Goal: Transaction & Acquisition: Book appointment/travel/reservation

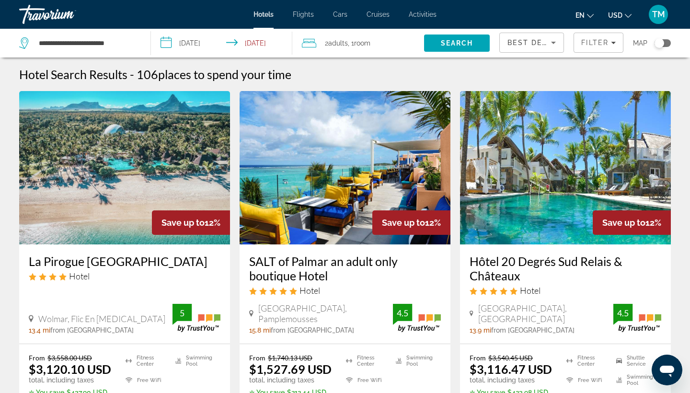
click at [303, 19] on div "Hotels Flights Cars Cruises Activities Hotels Flights Cars Cruises Activities e…" at bounding box center [345, 14] width 690 height 25
click at [303, 16] on span "Flights" at bounding box center [303, 15] width 21 height 8
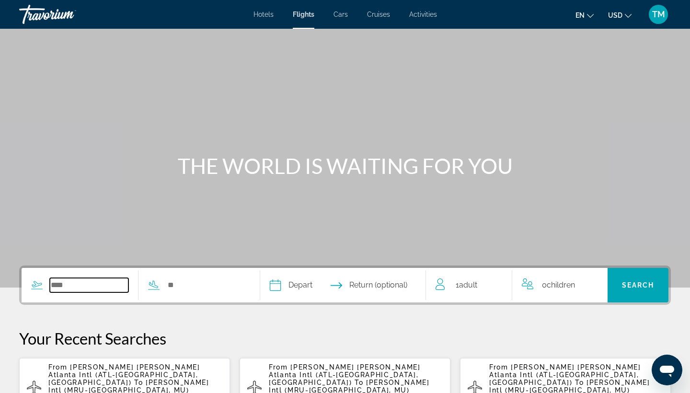
click at [88, 290] on input "Search widget" at bounding box center [89, 285] width 79 height 14
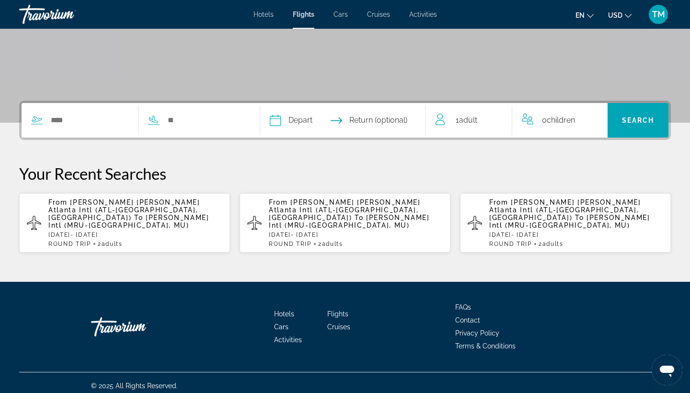
drag, startPoint x: 88, startPoint y: 290, endPoint x: 81, endPoint y: 295, distance: 8.5
click at [81, 294] on div "Hotels Flights Cars Cruises Activities FAQs Contact Privacy Policy Terms & Cond…" at bounding box center [345, 327] width 652 height 90
click at [90, 131] on div "Search widget" at bounding box center [134, 120] width 224 height 35
click at [91, 122] on input "Search widget" at bounding box center [89, 120] width 79 height 14
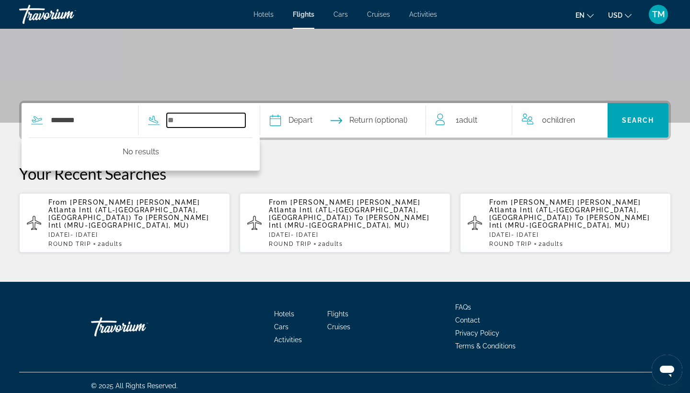
click at [196, 116] on input "Search widget" at bounding box center [206, 120] width 79 height 14
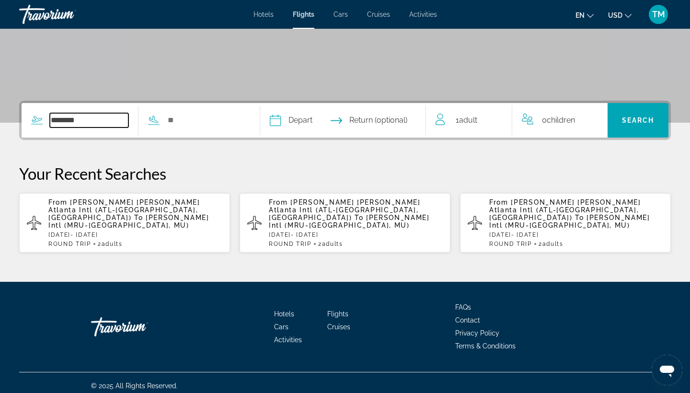
click at [67, 127] on input "********" at bounding box center [89, 120] width 79 height 14
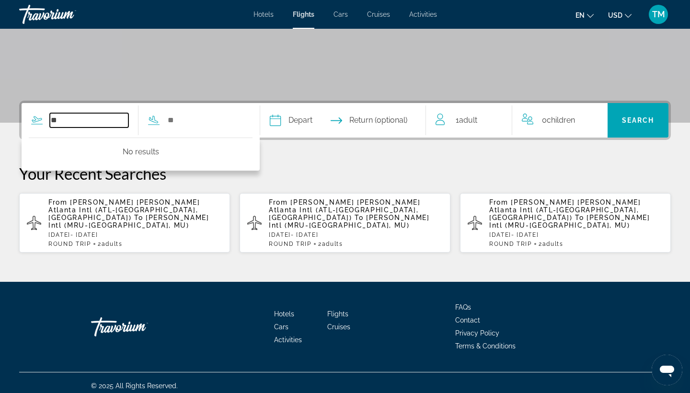
type input "*"
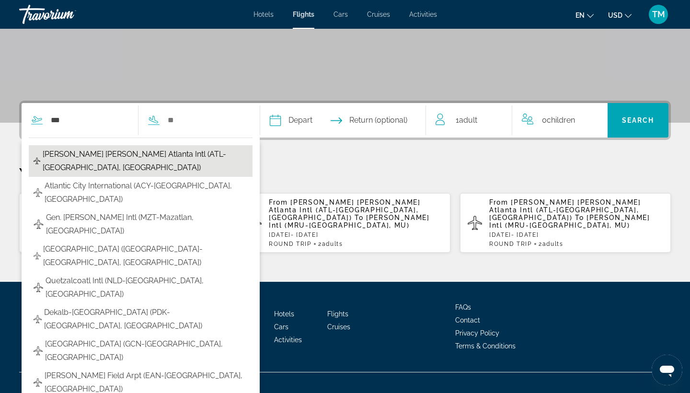
click at [80, 156] on span "[PERSON_NAME] [PERSON_NAME] Atlanta Intl (ATL-[GEOGRAPHIC_DATA], [GEOGRAPHIC_DA…" at bounding box center [145, 161] width 205 height 27
type input "**********"
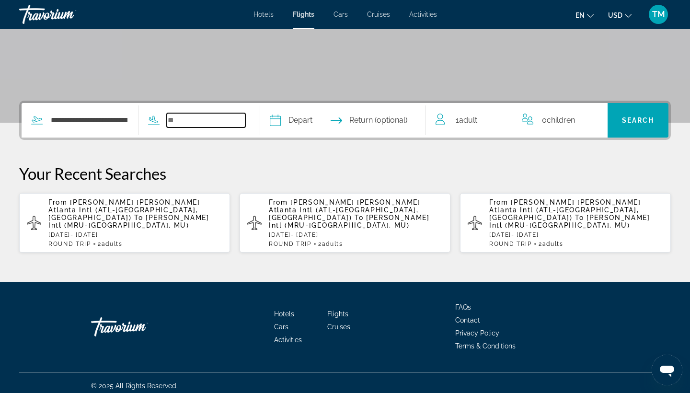
click at [208, 120] on input "Search widget" at bounding box center [206, 120] width 79 height 14
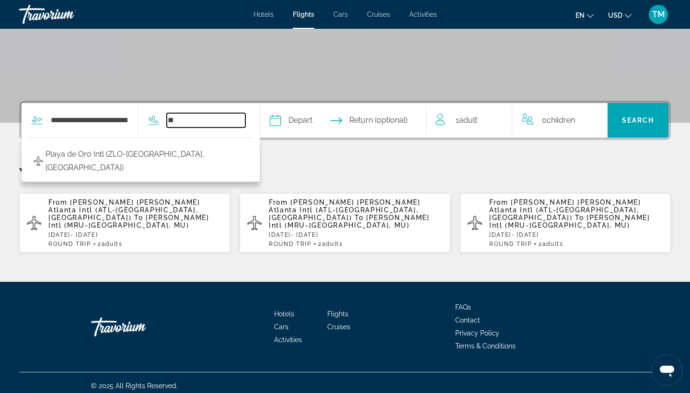
type input "*"
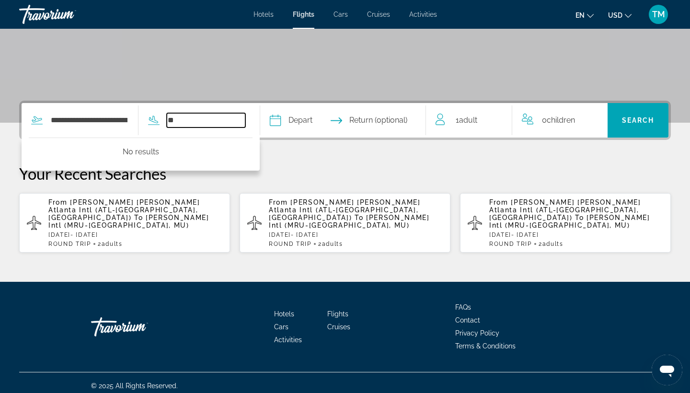
type input "*"
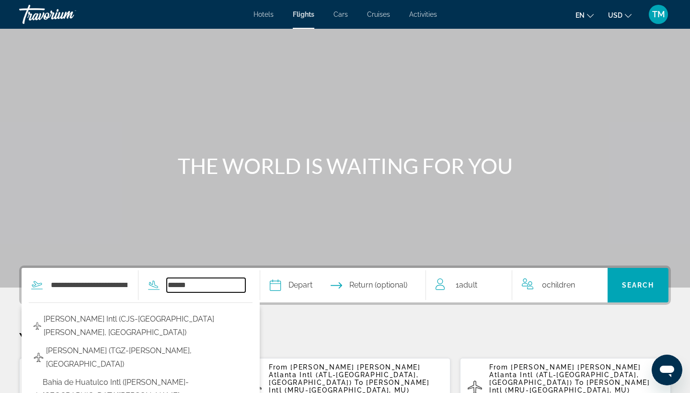
scroll to position [0, 0]
type input "*"
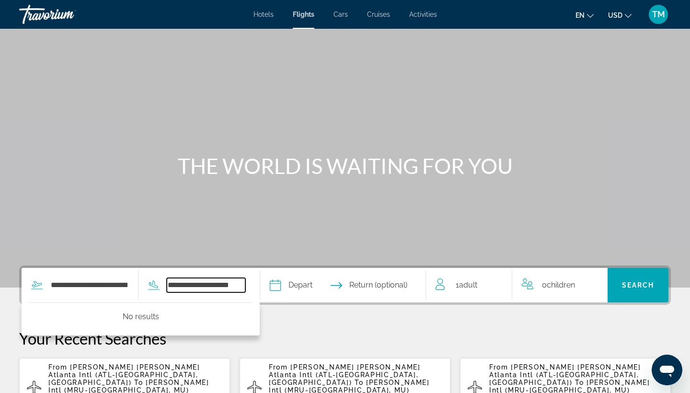
drag, startPoint x: 234, startPoint y: 283, endPoint x: 170, endPoint y: 280, distance: 64.3
click at [170, 280] on div "**********" at bounding box center [192, 285] width 107 height 14
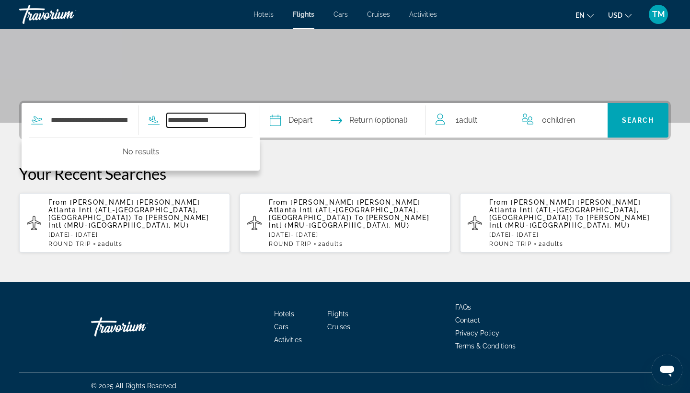
drag, startPoint x: 215, startPoint y: 119, endPoint x: 155, endPoint y: 114, distance: 60.1
click at [155, 114] on div "**********" at bounding box center [134, 120] width 224 height 35
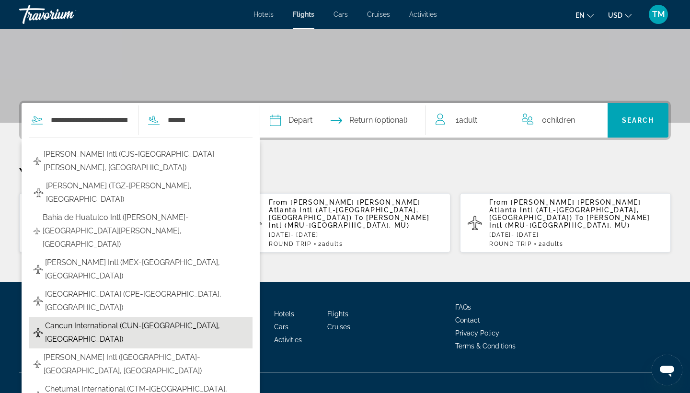
click at [83, 319] on span "Cancun International (CUN-[GEOGRAPHIC_DATA], [GEOGRAPHIC_DATA])" at bounding box center [146, 332] width 203 height 27
type input "**********"
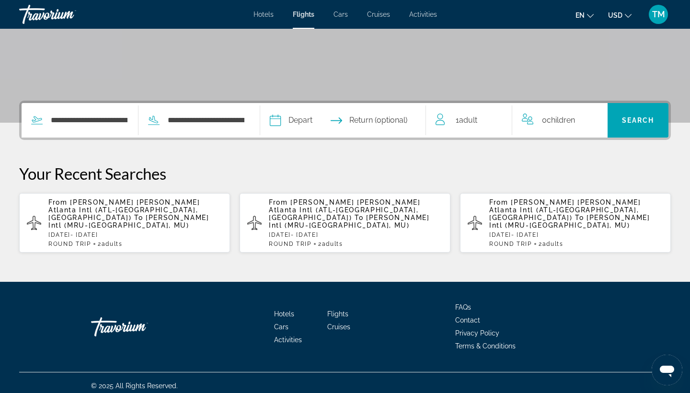
click at [338, 121] on input "Depart date" at bounding box center [308, 121] width 82 height 37
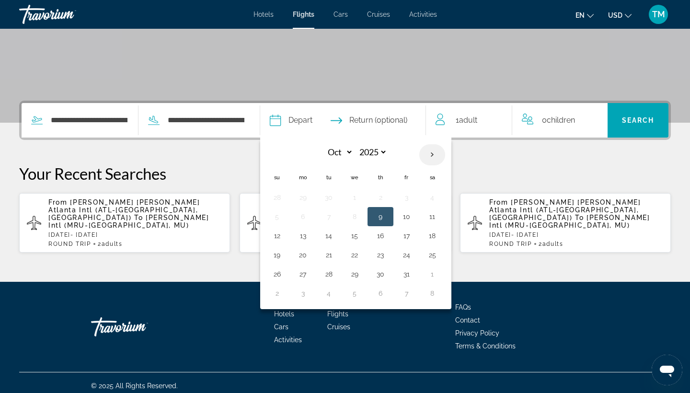
click at [445, 154] on th "Next month" at bounding box center [432, 154] width 26 height 21
click at [445, 155] on th "Next month" at bounding box center [432, 154] width 26 height 21
select select "*"
select select "****"
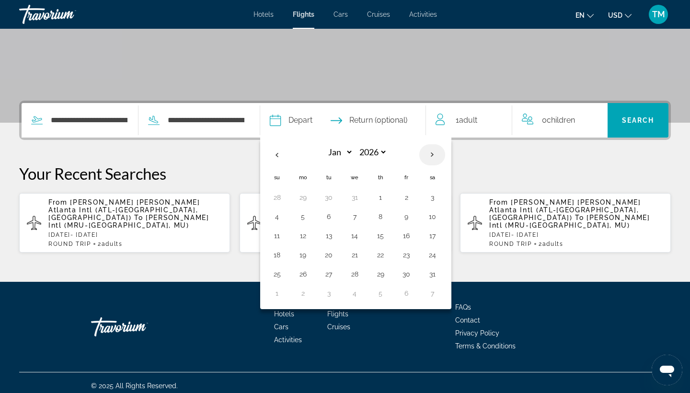
click at [445, 155] on th "Next month" at bounding box center [432, 154] width 26 height 21
select select "*"
click at [388, 233] on button "16" at bounding box center [380, 235] width 15 height 13
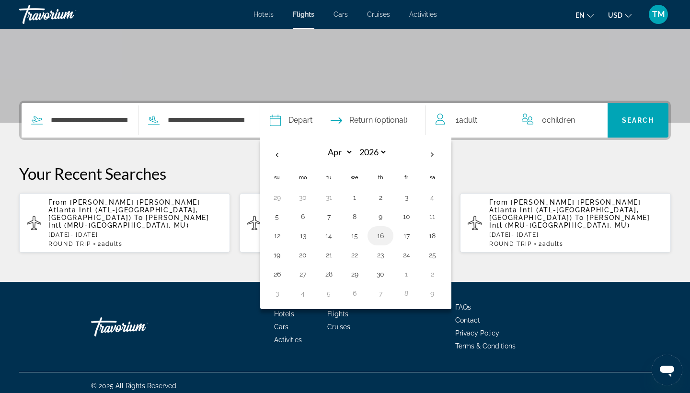
type input "**********"
select select "*"
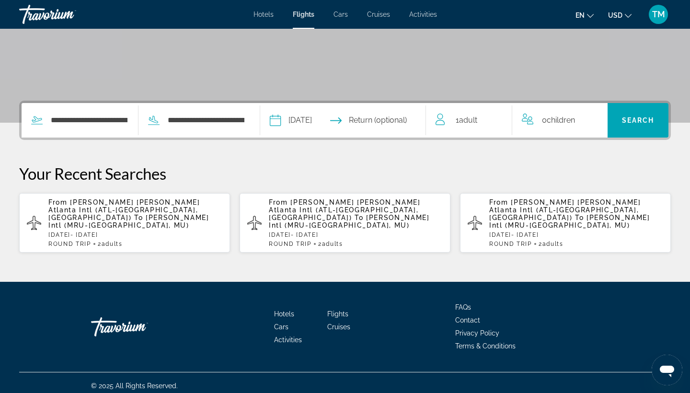
click at [400, 117] on input "Return date" at bounding box center [389, 121] width 82 height 37
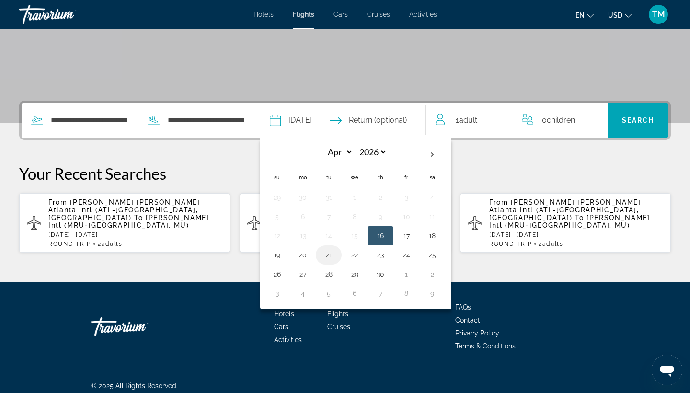
click at [336, 255] on button "21" at bounding box center [328, 254] width 15 height 13
type input "**********"
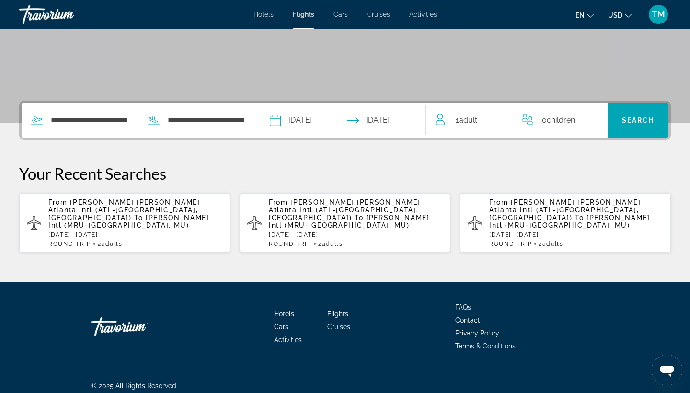
click at [467, 117] on span "Adult" at bounding box center [468, 120] width 18 height 9
click at [467, 117] on span "Adult" at bounding box center [471, 118] width 18 height 9
click at [497, 116] on icon "Increment adults" at bounding box center [498, 119] width 9 height 12
click at [634, 119] on span "Search" at bounding box center [638, 120] width 33 height 8
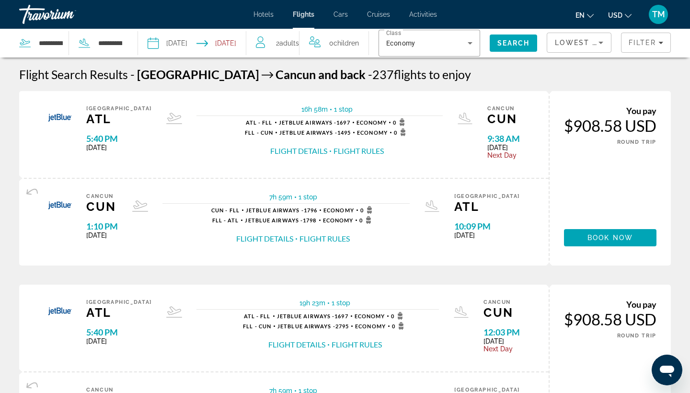
click at [263, 12] on span "Hotels" at bounding box center [264, 15] width 20 height 8
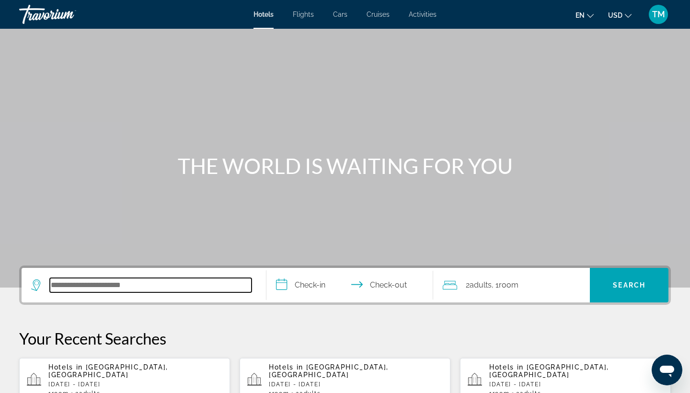
click at [136, 282] on input "Search hotel destination" at bounding box center [151, 285] width 202 height 14
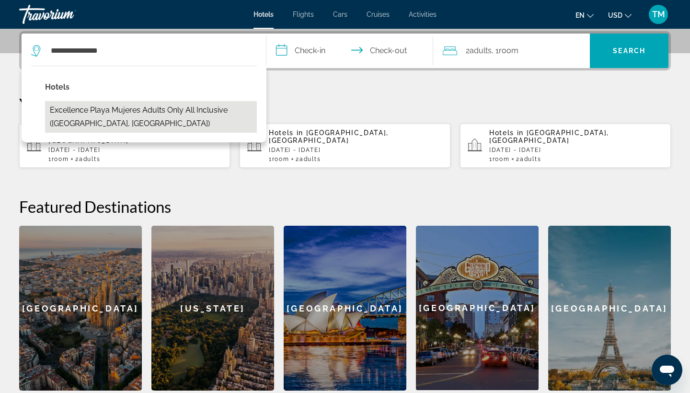
click at [162, 111] on button "Excellence Playa Mujeres Adults Only All Inclusive ([GEOGRAPHIC_DATA], [GEOGRAP…" at bounding box center [151, 117] width 212 height 32
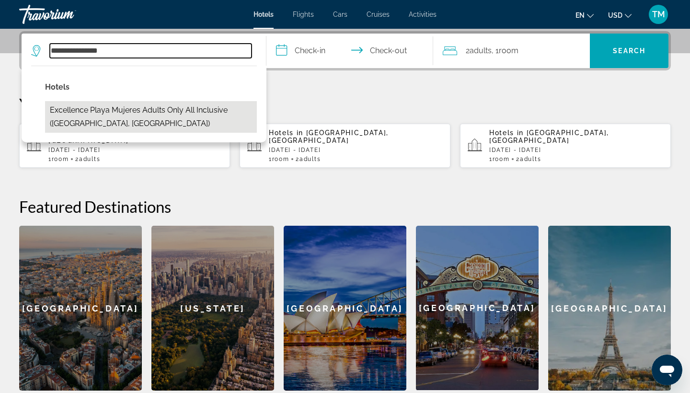
type input "**********"
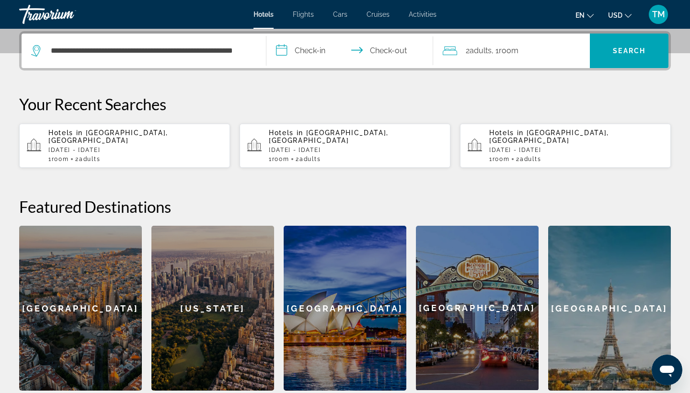
click at [308, 52] on input "**********" at bounding box center [352, 52] width 171 height 37
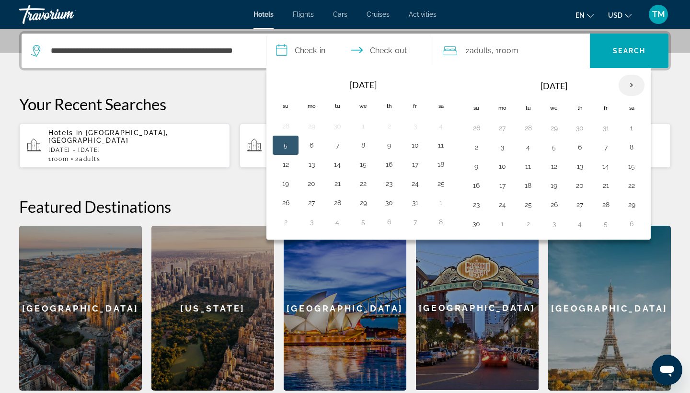
click at [635, 86] on th "Next month" at bounding box center [632, 85] width 26 height 21
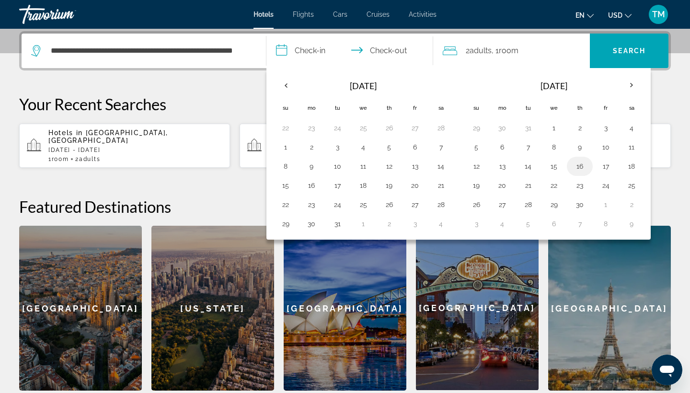
click at [583, 164] on button "16" at bounding box center [579, 166] width 15 height 13
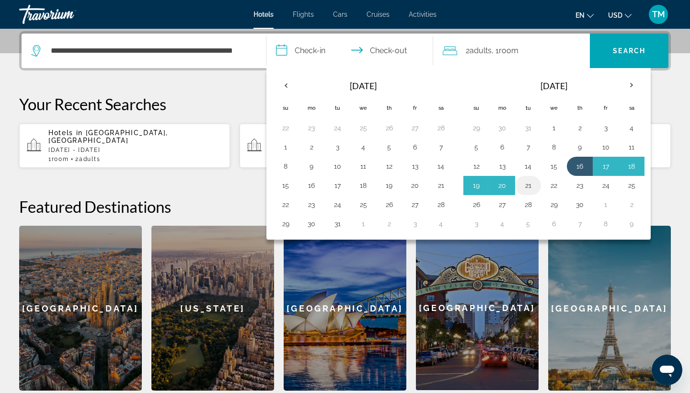
click at [527, 184] on button "21" at bounding box center [528, 185] width 15 height 13
type input "**********"
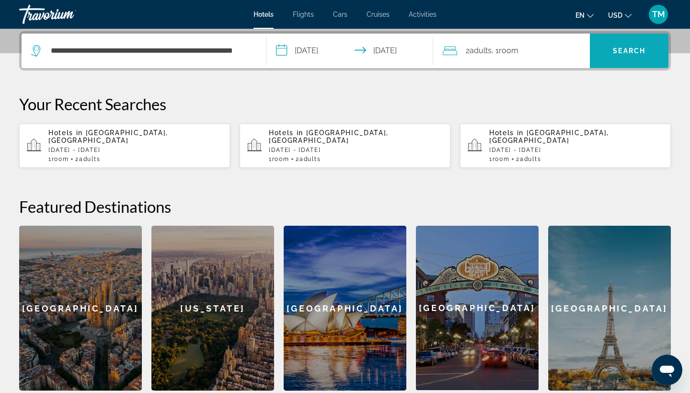
click at [622, 49] on span "Search" at bounding box center [629, 51] width 33 height 8
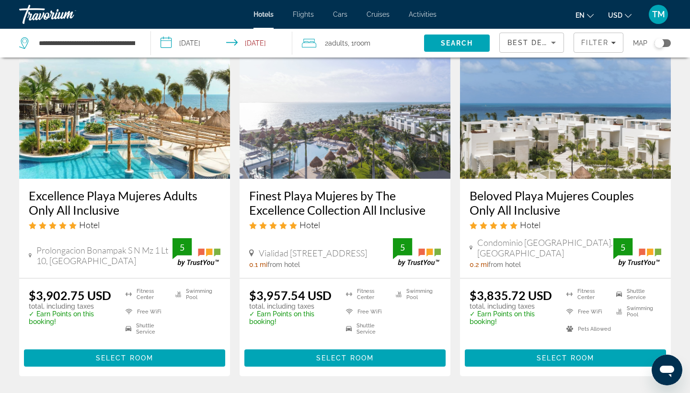
scroll to position [65, 0]
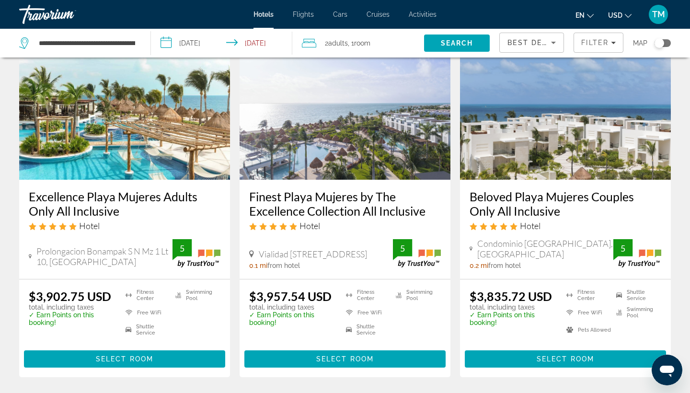
click at [126, 132] on img "Main content" at bounding box center [124, 102] width 211 height 153
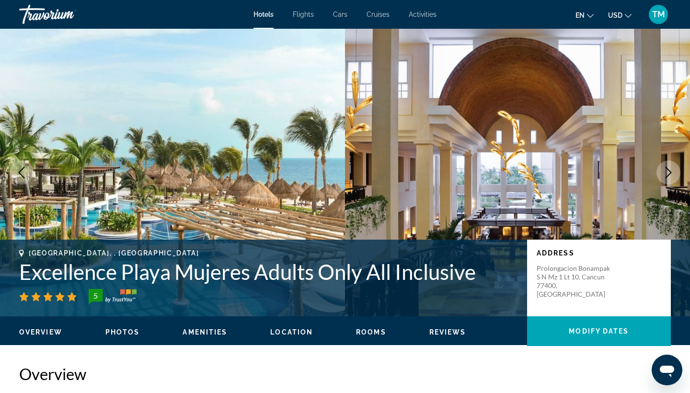
click at [668, 171] on icon "Next image" at bounding box center [669, 173] width 12 height 12
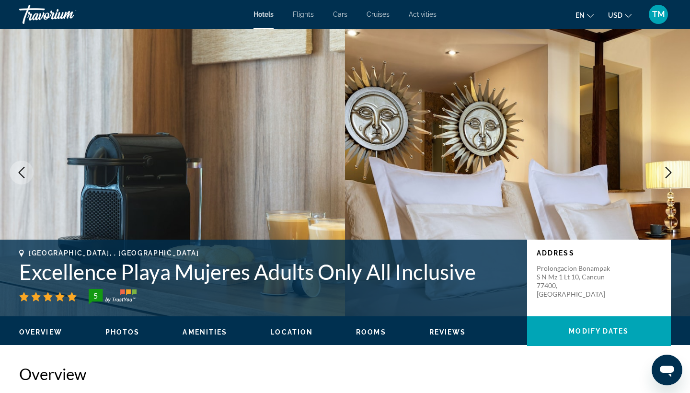
click at [668, 171] on icon "Next image" at bounding box center [669, 173] width 12 height 12
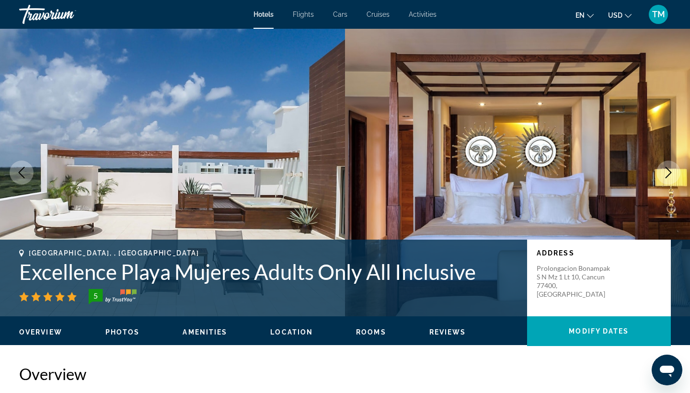
click at [668, 171] on icon "Next image" at bounding box center [669, 173] width 12 height 12
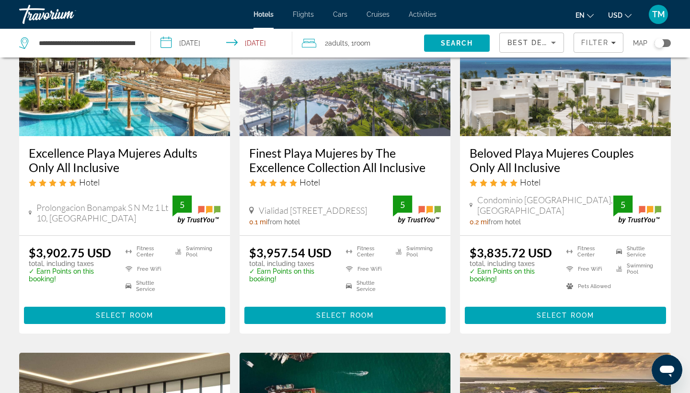
scroll to position [110, 0]
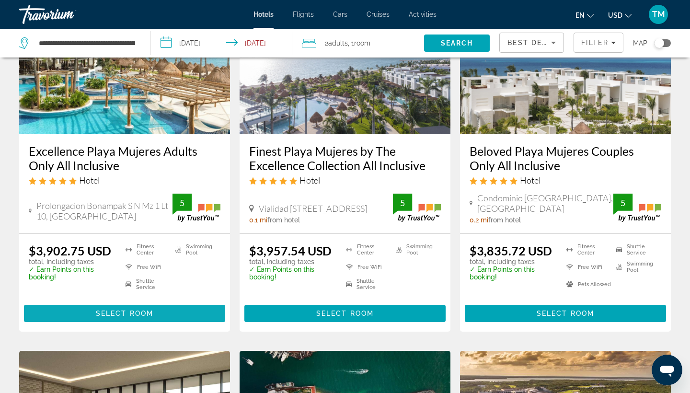
click at [79, 308] on span "Main content" at bounding box center [124, 313] width 201 height 23
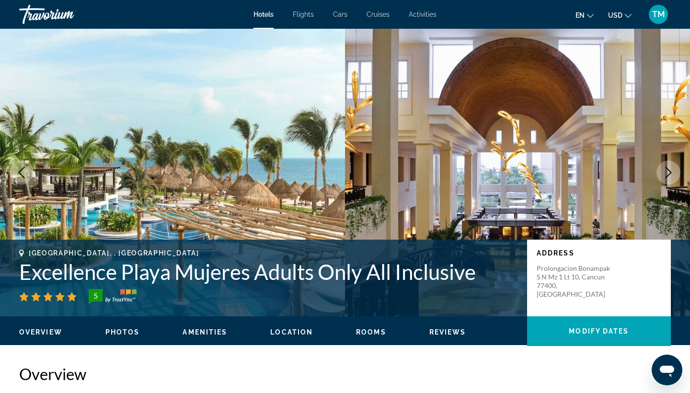
click at [368, 333] on span "Rooms" at bounding box center [371, 332] width 30 height 8
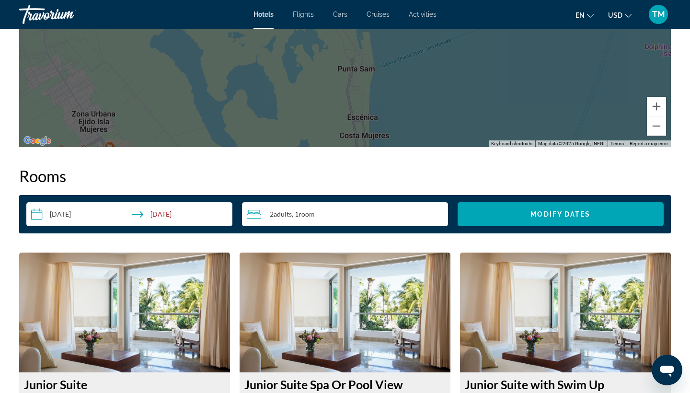
scroll to position [1105, 0]
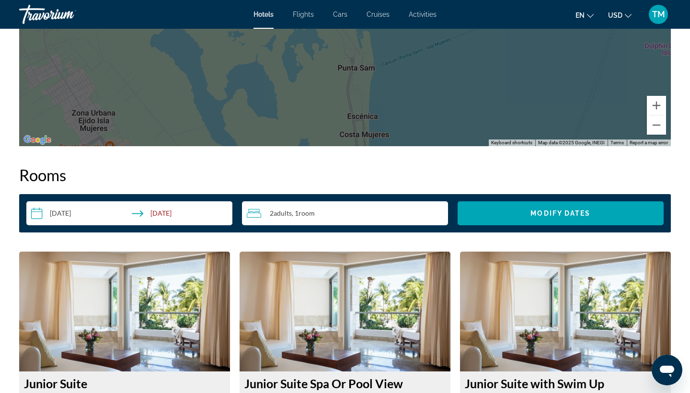
click at [173, 213] on input "**********" at bounding box center [131, 214] width 210 height 27
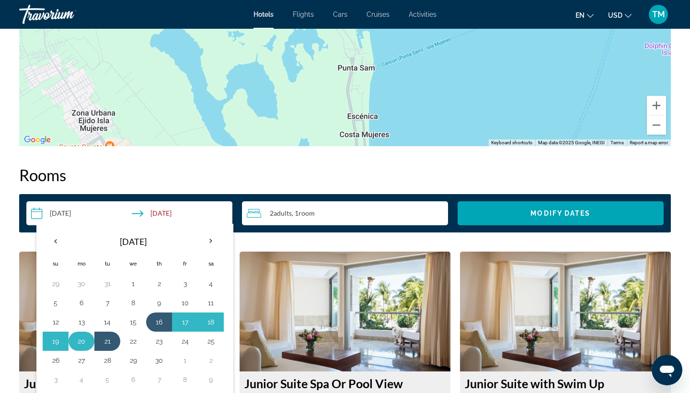
click at [81, 340] on button "20" at bounding box center [81, 341] width 15 height 13
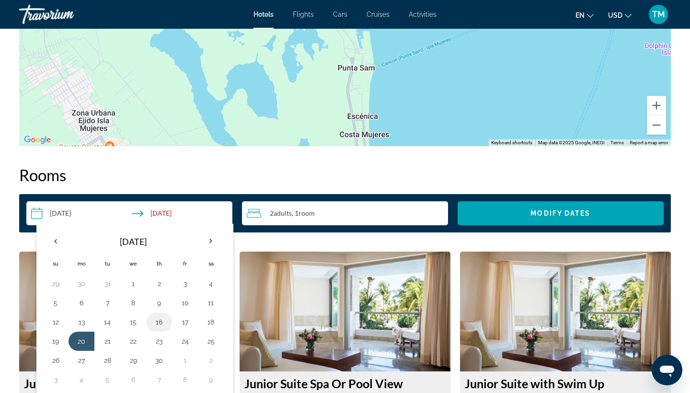
click at [160, 320] on button "16" at bounding box center [158, 321] width 15 height 13
type input "**********"
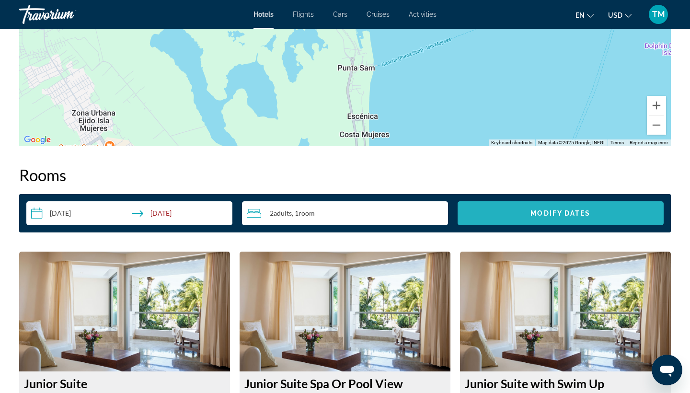
click at [553, 209] on span "Modify Dates" at bounding box center [561, 213] width 60 height 8
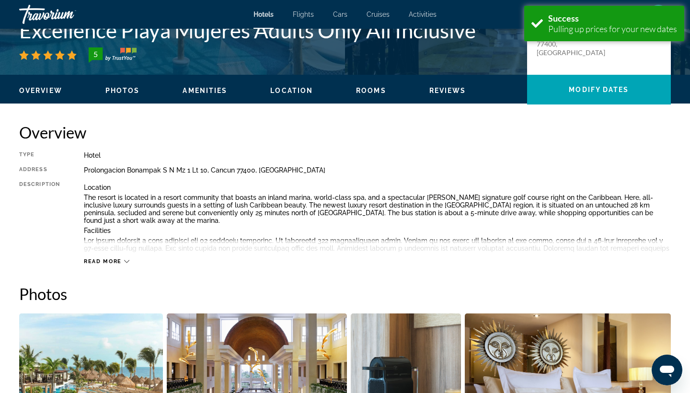
scroll to position [1213, 0]
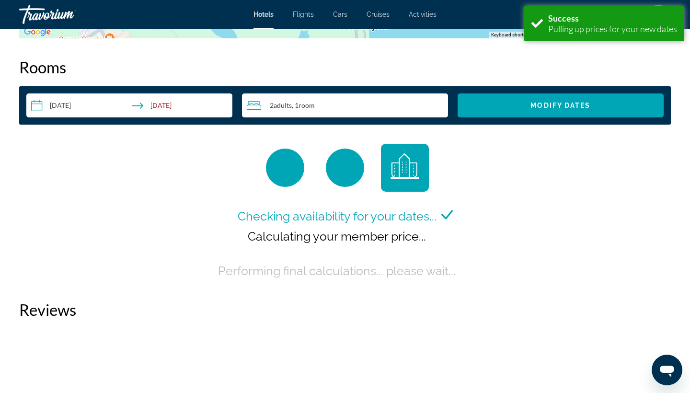
click at [66, 104] on input "**********" at bounding box center [131, 106] width 210 height 27
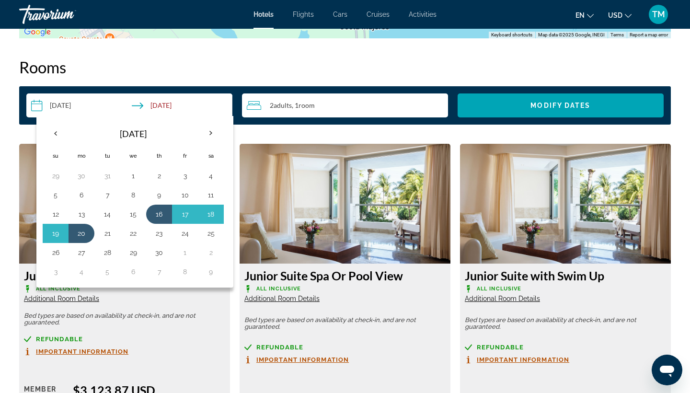
click at [119, 58] on h2 "Rooms" at bounding box center [345, 67] width 652 height 19
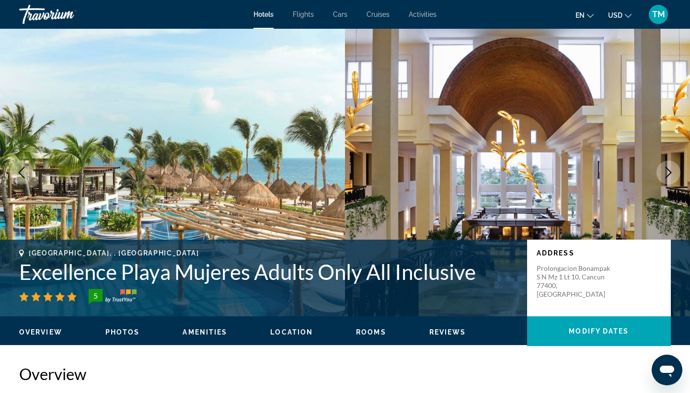
scroll to position [0, 0]
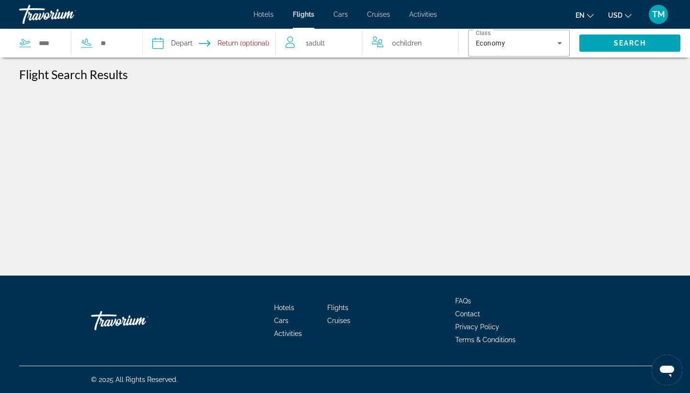
click at [258, 12] on span "Hotels" at bounding box center [264, 15] width 20 height 8
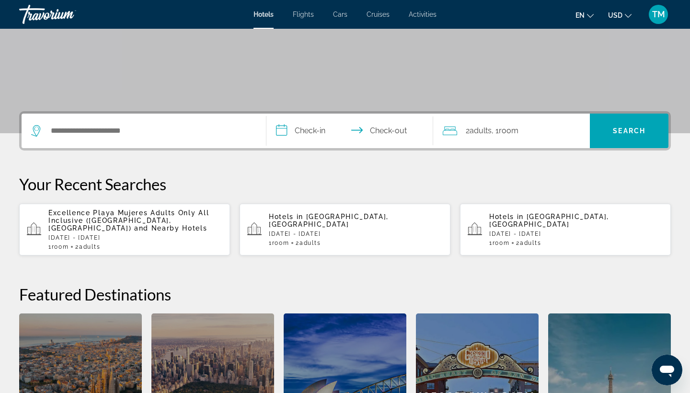
scroll to position [155, 0]
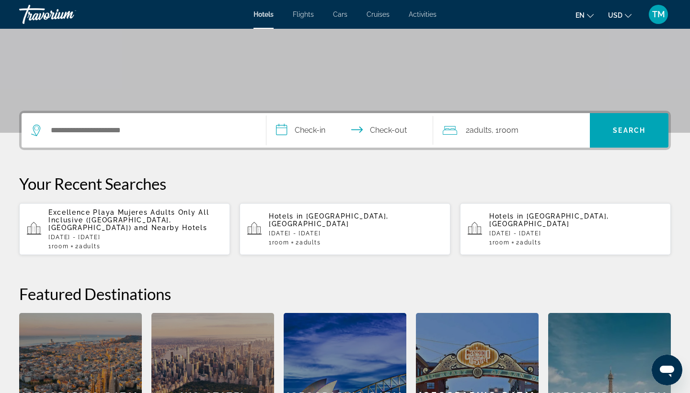
click at [389, 239] on div "1 Room rooms 2 Adult Adults" at bounding box center [356, 242] width 174 height 7
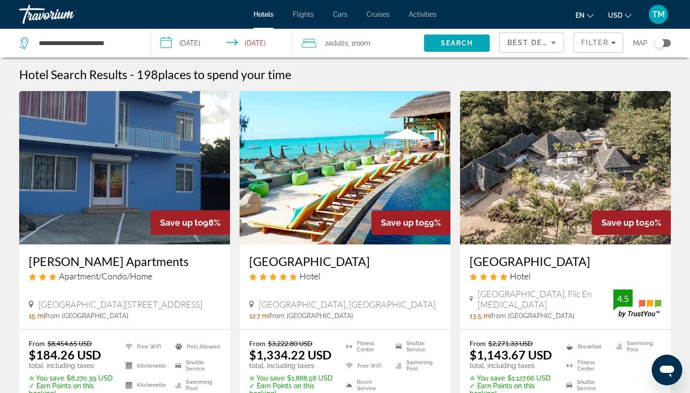
click at [384, 197] on img "Main content" at bounding box center [345, 167] width 211 height 153
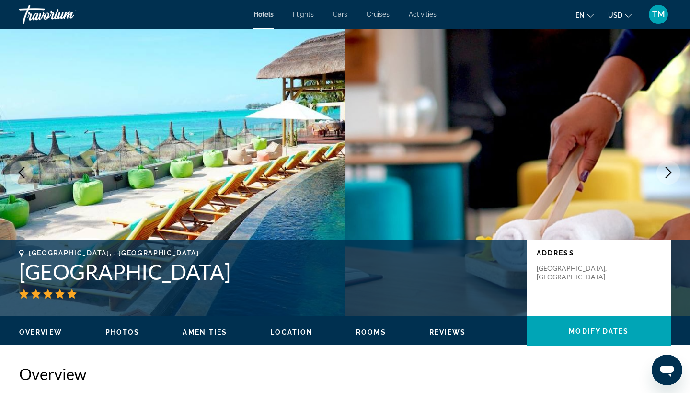
click at [668, 175] on icon "Next image" at bounding box center [669, 173] width 6 height 12
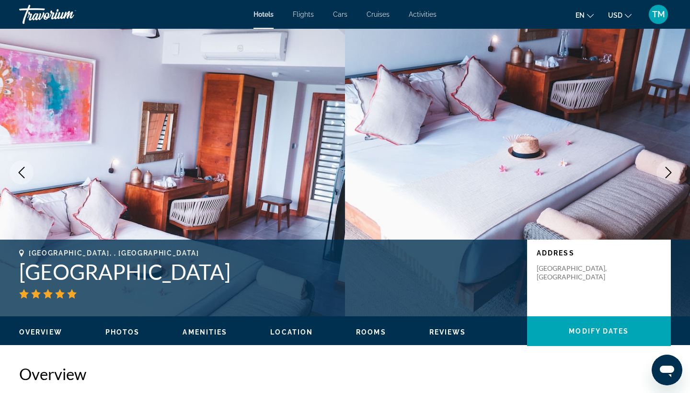
click at [668, 175] on icon "Next image" at bounding box center [669, 173] width 6 height 12
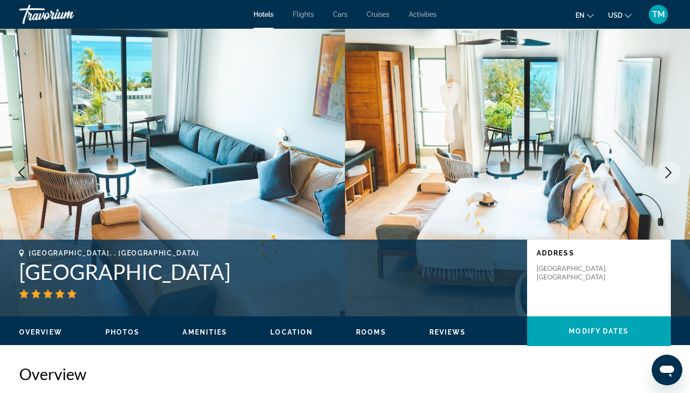
click at [668, 171] on icon "Next image" at bounding box center [669, 173] width 12 height 12
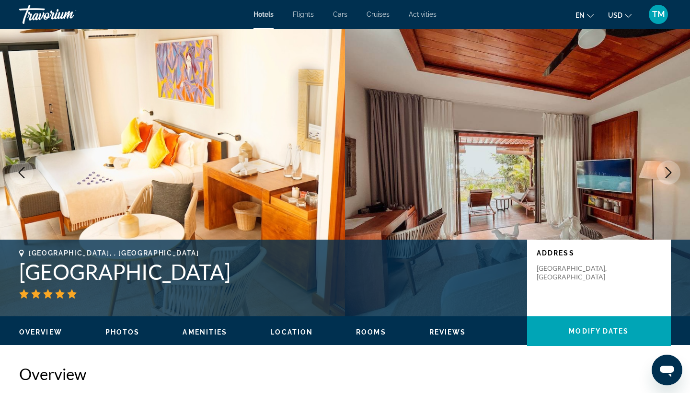
click at [668, 171] on icon "Next image" at bounding box center [669, 173] width 12 height 12
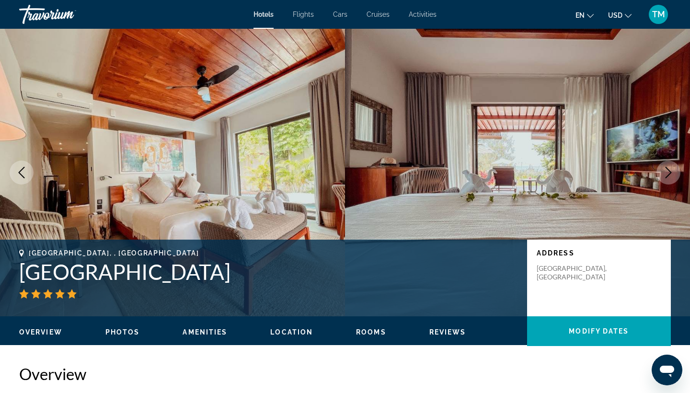
click at [668, 171] on icon "Next image" at bounding box center [669, 173] width 12 height 12
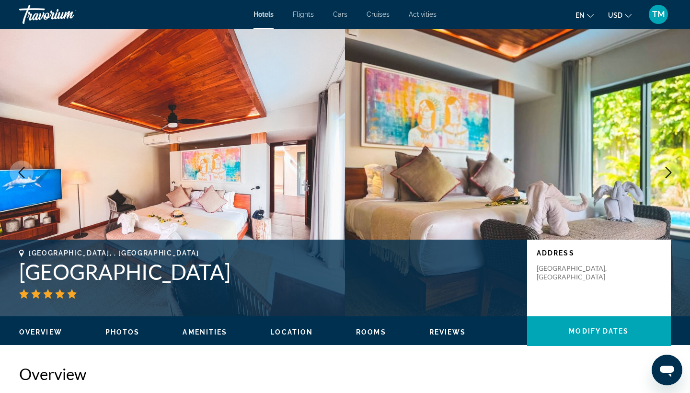
click at [668, 171] on icon "Next image" at bounding box center [669, 173] width 12 height 12
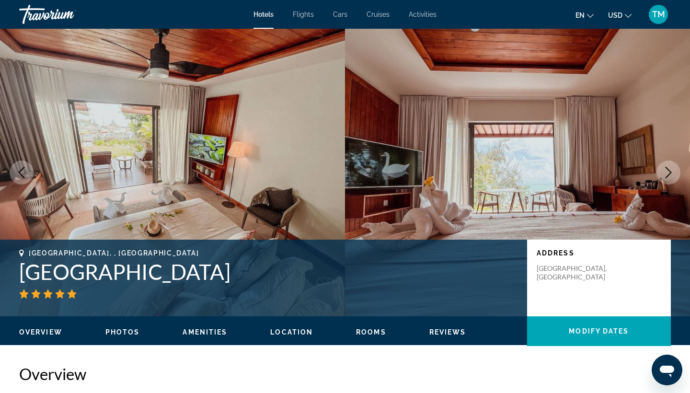
click at [668, 171] on icon "Next image" at bounding box center [669, 173] width 12 height 12
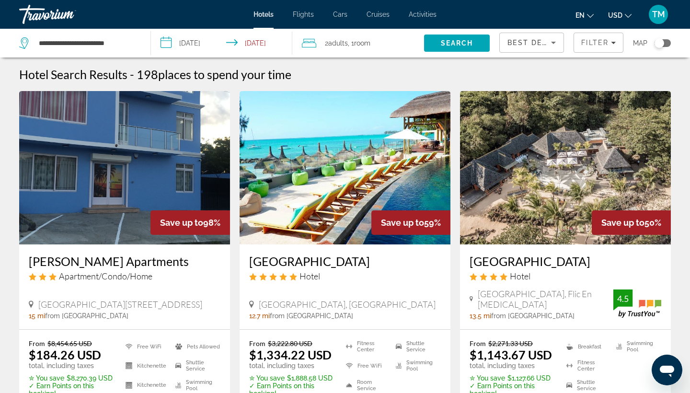
click at [122, 324] on div "[PERSON_NAME] Apartments Apartment/Condo/Home [GEOGRAPHIC_DATA] 3 15 mi from [G…" at bounding box center [124, 286] width 211 height 85
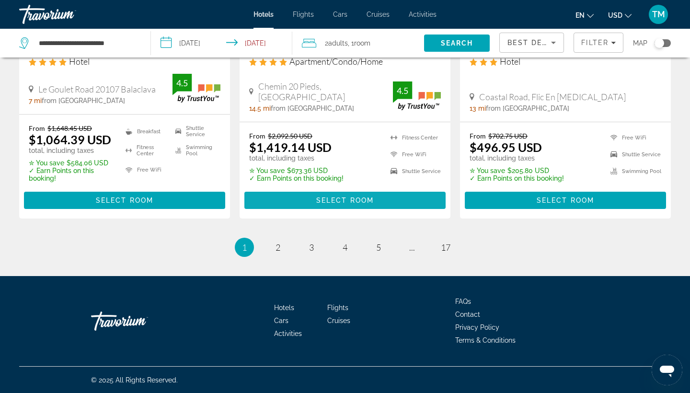
scroll to position [1313, 0]
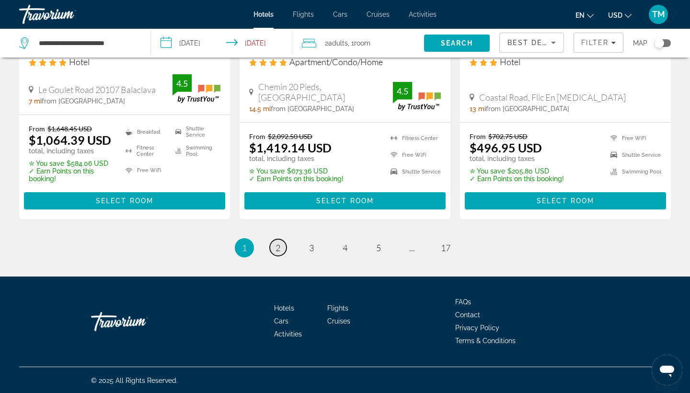
click at [278, 250] on span "2" at bounding box center [278, 248] width 5 height 11
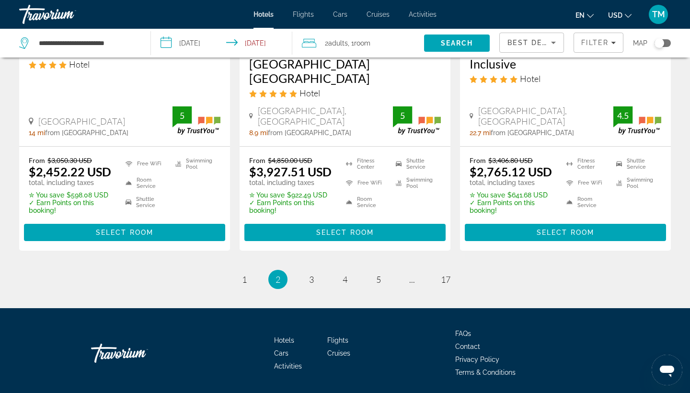
scroll to position [1316, 0]
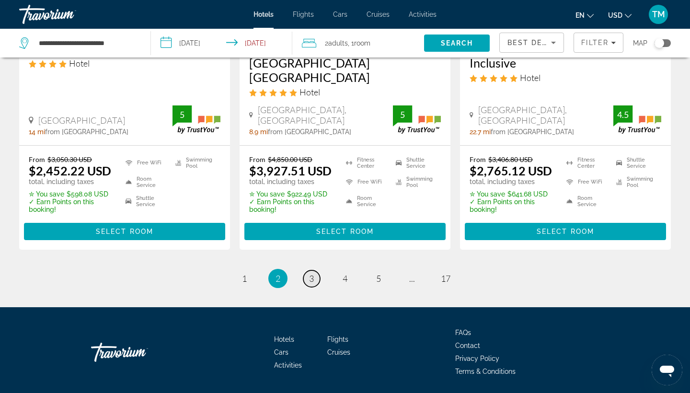
click at [310, 273] on span "3" at bounding box center [311, 278] width 5 height 11
